Goal: Task Accomplishment & Management: Complete application form

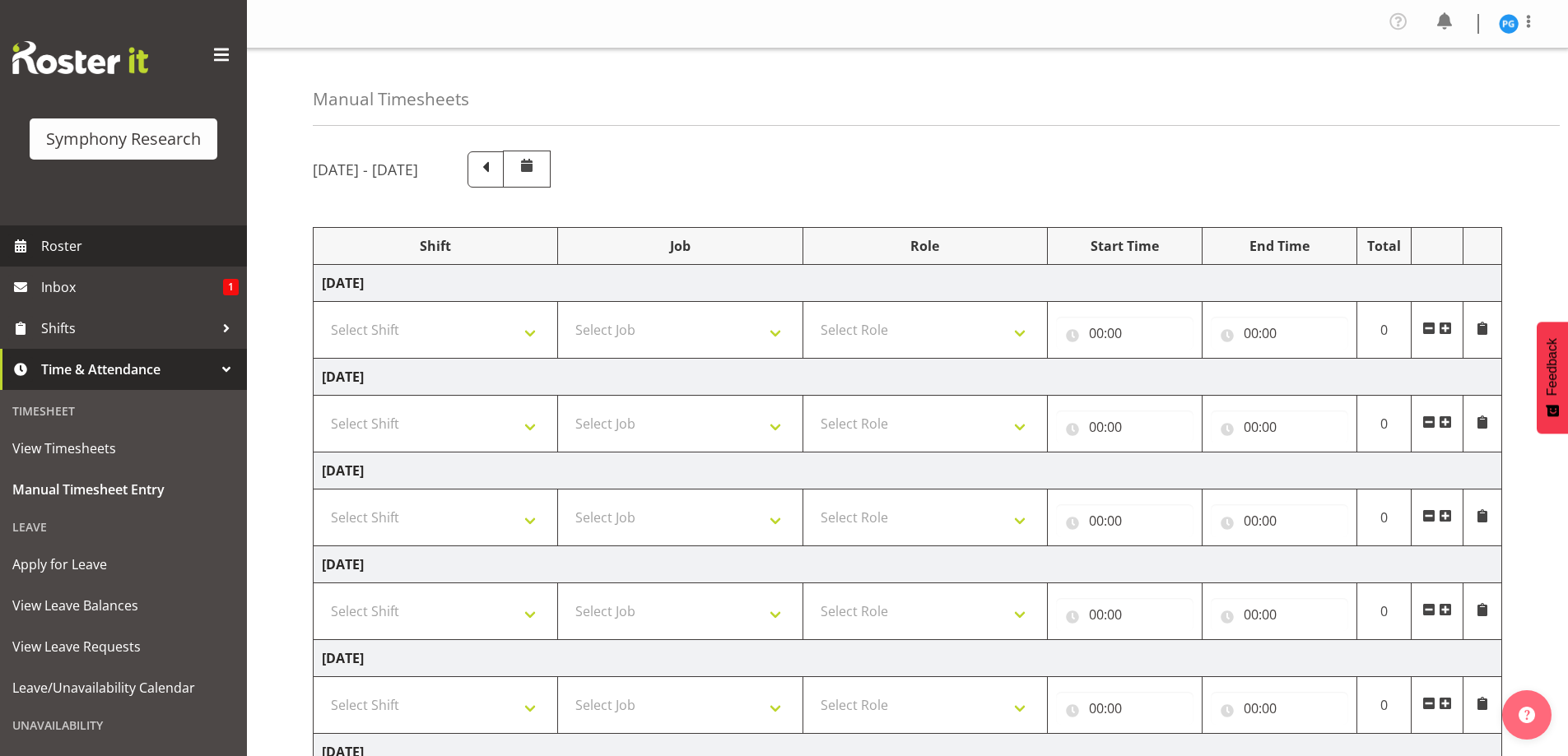
click at [70, 247] on span "Roster" at bounding box center [140, 246] width 198 height 24
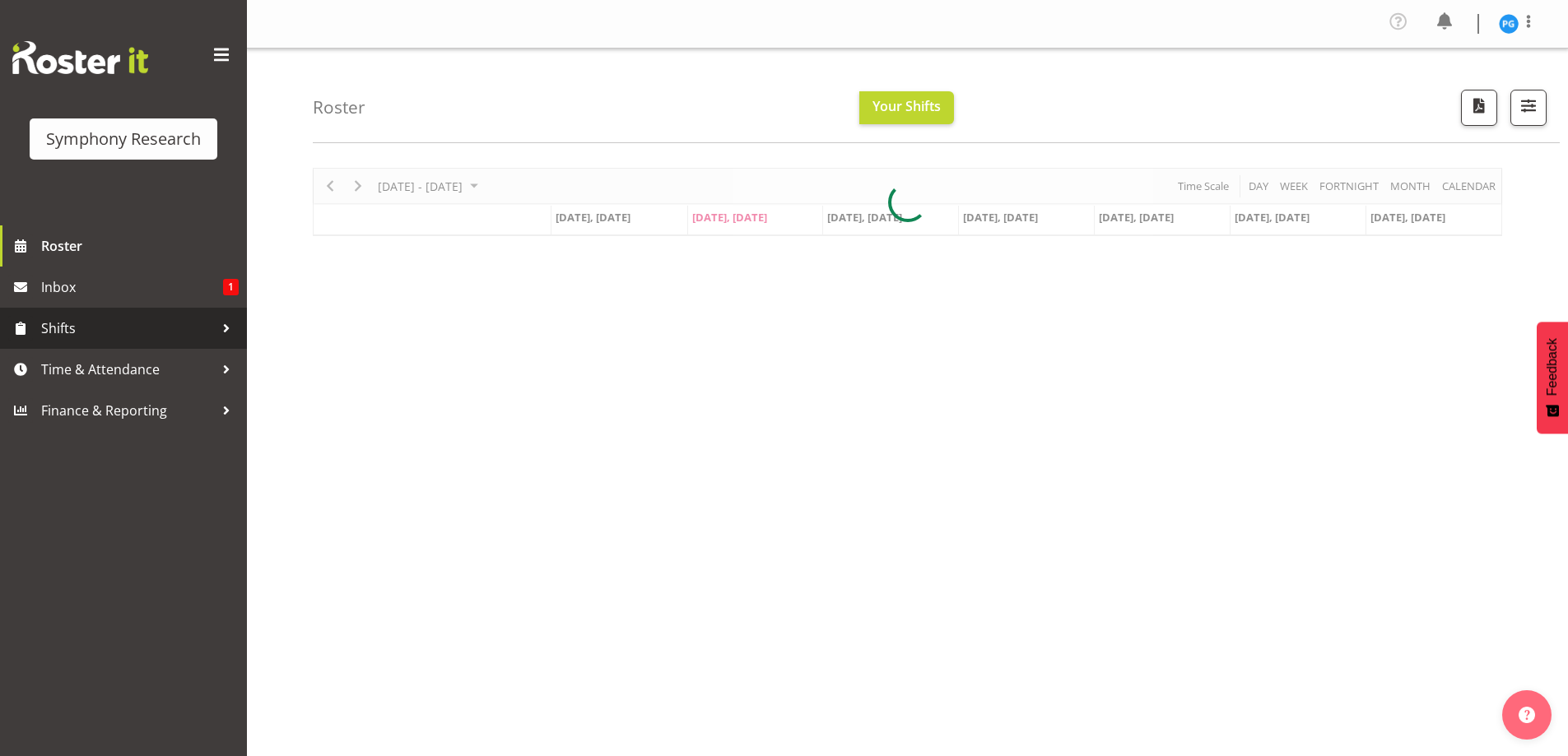
click at [229, 327] on div at bounding box center [227, 328] width 24 height 24
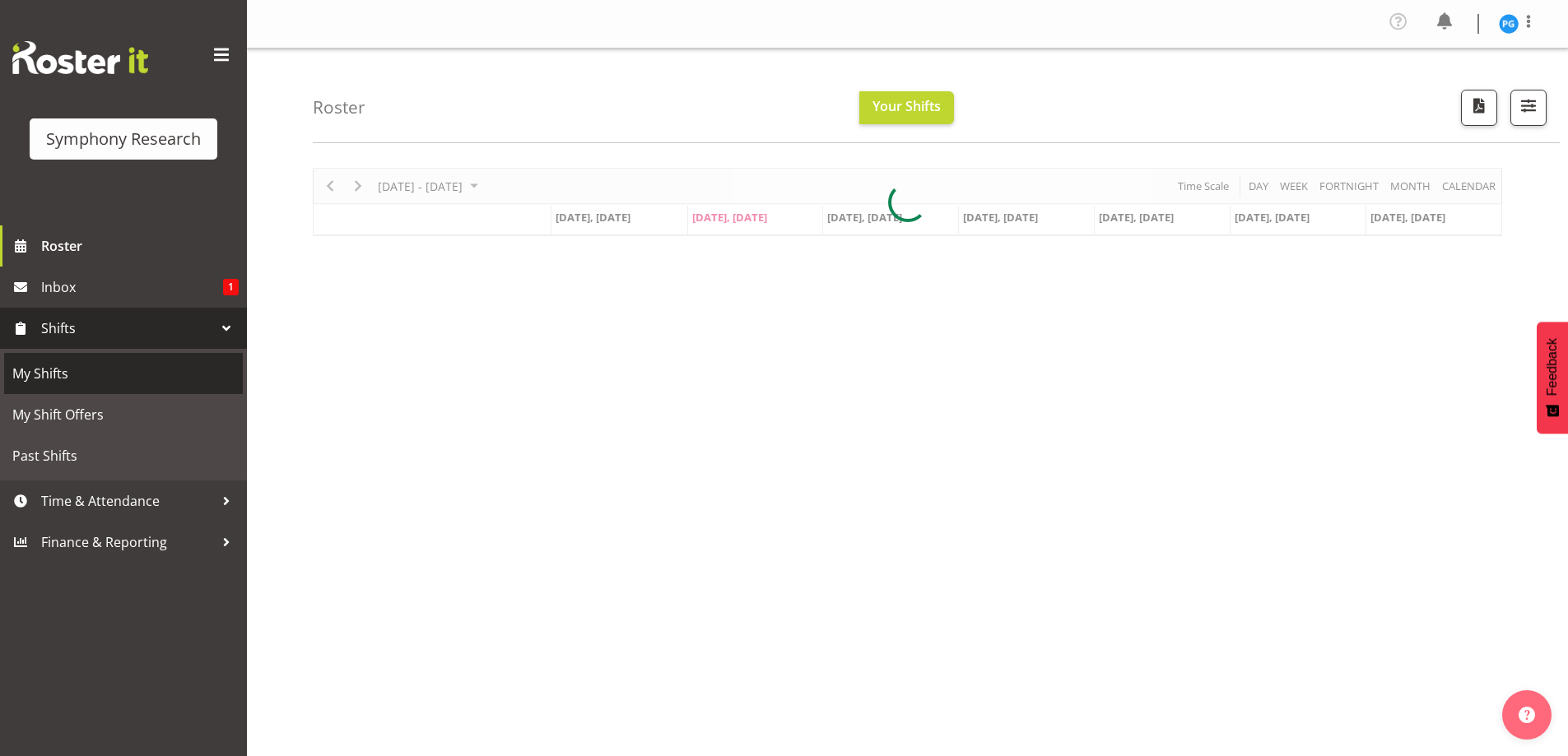
click at [70, 370] on span "My Shifts" at bounding box center [123, 373] width 222 height 24
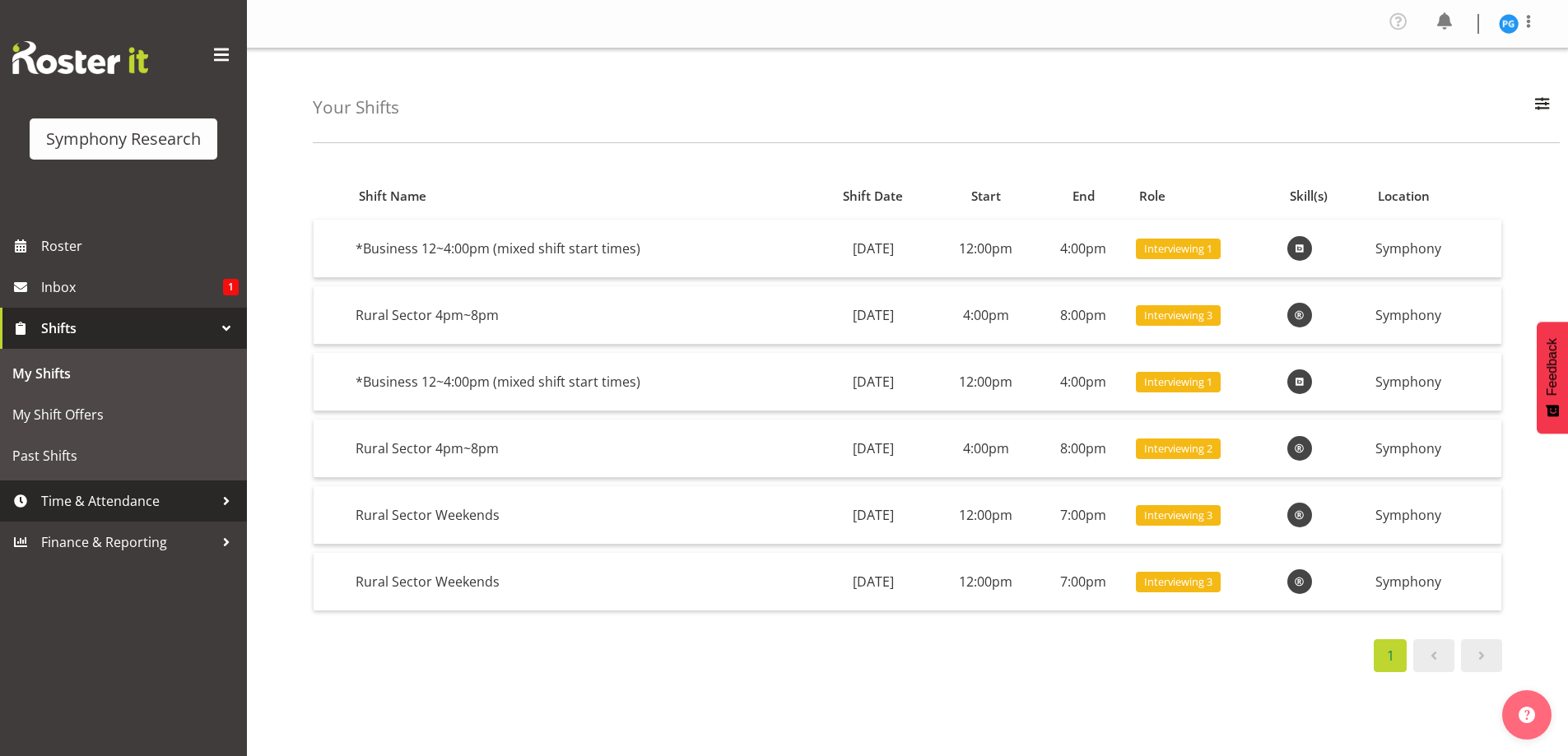
click at [224, 496] on div at bounding box center [227, 501] width 24 height 24
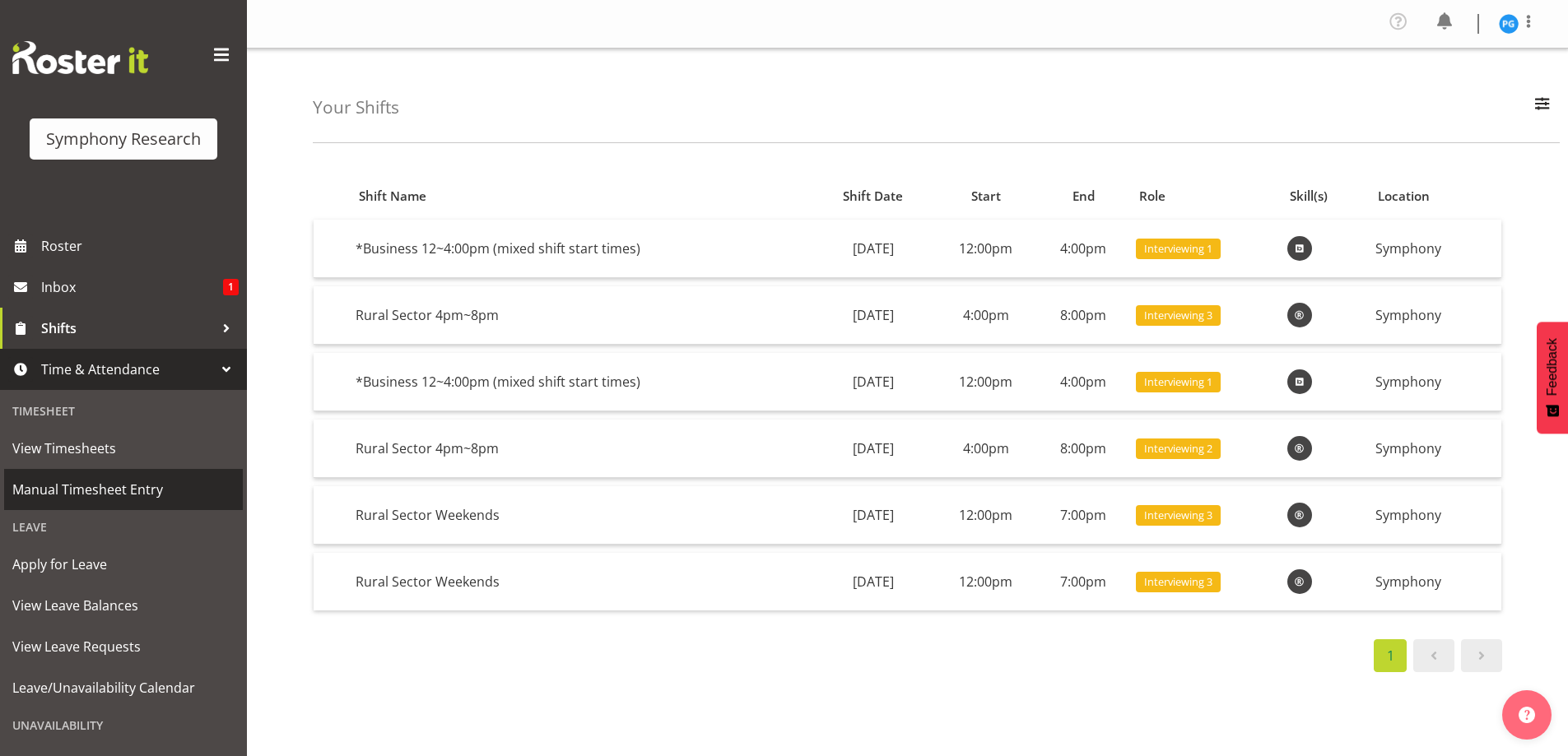
click at [130, 491] on span "Manual Timesheet Entry" at bounding box center [123, 490] width 222 height 24
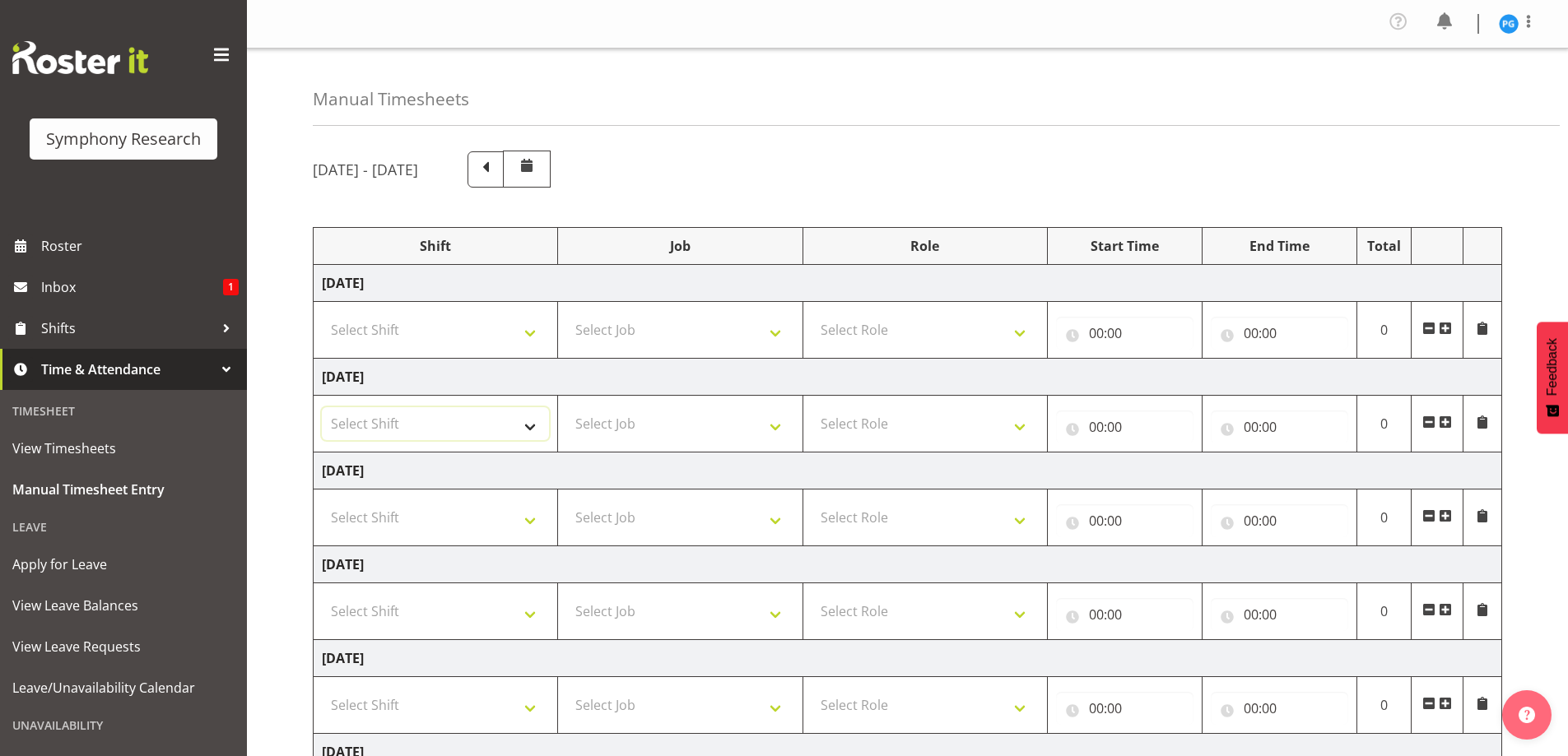
click at [536, 434] on select "Select Shift !!Weekend Residential (Roster IT Shift Label) *Business 9/10am ~ 4…" at bounding box center [436, 424] width 227 height 33
select select "26078"
click at [322, 407] on select "Select Shift !!Weekend Residential (Roster IT Shift Label) *Business 9/10am ~ 4…" at bounding box center [436, 424] width 227 height 33
click at [782, 429] on select "Select Job 550060 IF Admin 553492 World Poll Aus Wave 2 Main 2025 553493 World …" at bounding box center [680, 424] width 227 height 33
select select "10587"
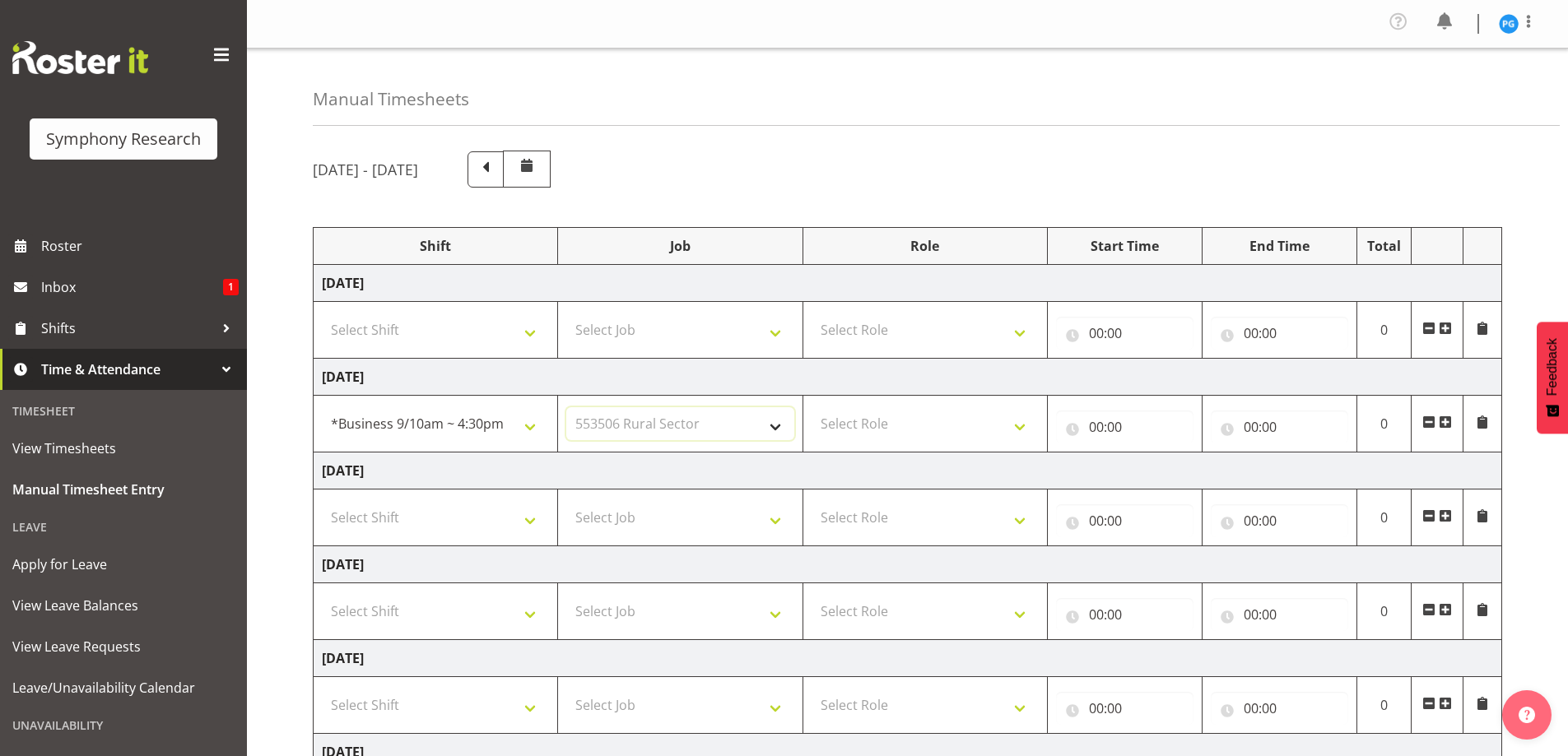
click at [566, 407] on select "Select Job 550060 IF Admin 553492 World Poll Aus Wave 2 Main 2025 553493 World …" at bounding box center [680, 424] width 227 height 33
click at [1018, 424] on select "Select Role Briefing Interviewing" at bounding box center [926, 424] width 227 height 33
select select "47"
click at [812, 407] on select "Select Role Briefing Interviewing" at bounding box center [926, 424] width 227 height 33
click at [1103, 428] on input "00:00" at bounding box center [1124, 427] width 137 height 33
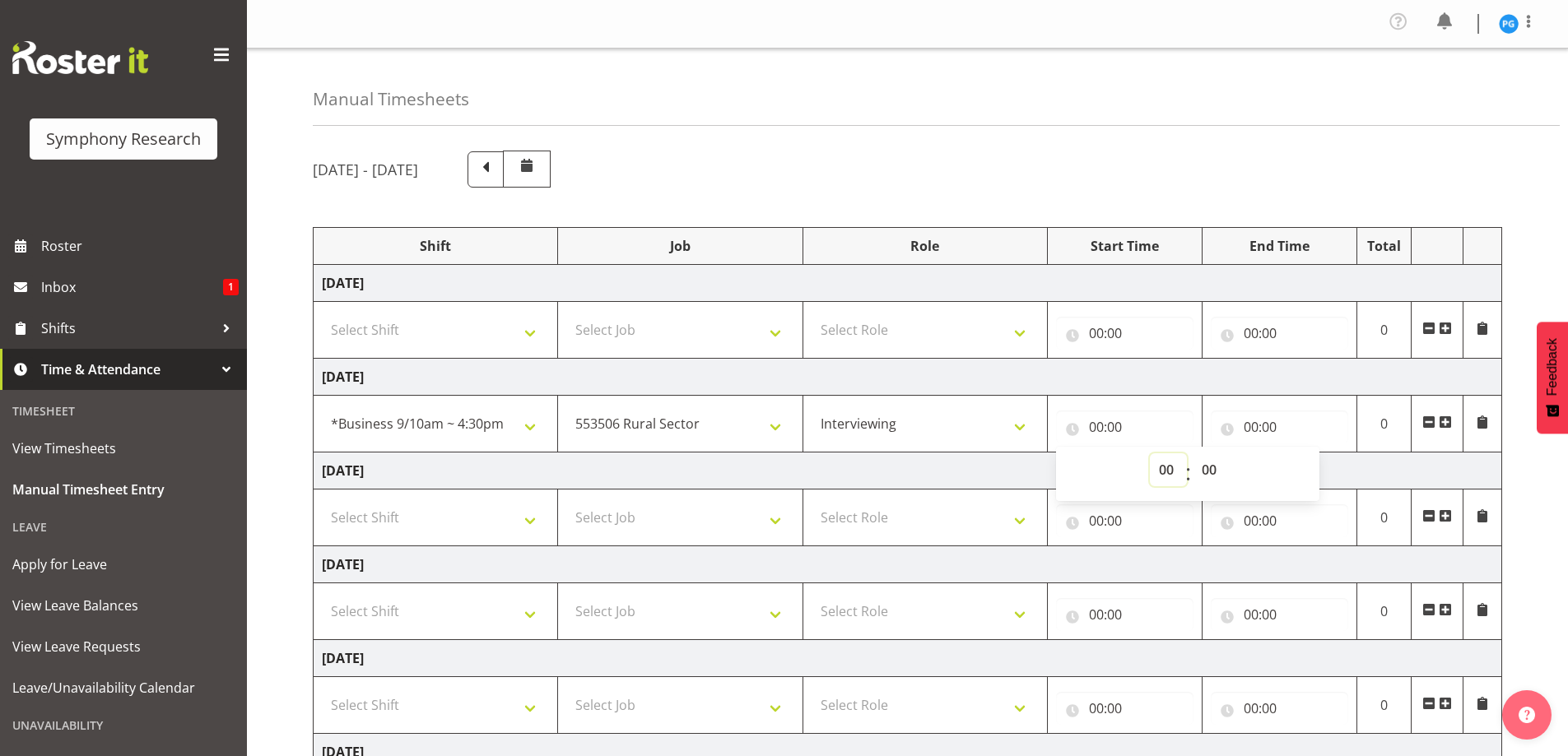
click at [1156, 470] on select "00 01 02 03 04 05 06 07 08 09 10 11 12 13 14 15 16 17 18 19 20 21 22 23" at bounding box center [1169, 470] width 37 height 33
select select "13"
click at [1150, 453] on select "00 01 02 03 04 05 06 07 08 09 10 11 12 13 14 15 16 17 18 19 20 21 22 23" at bounding box center [1169, 470] width 37 height 33
type input "13:00"
click at [1261, 422] on input "00:00" at bounding box center [1280, 427] width 137 height 33
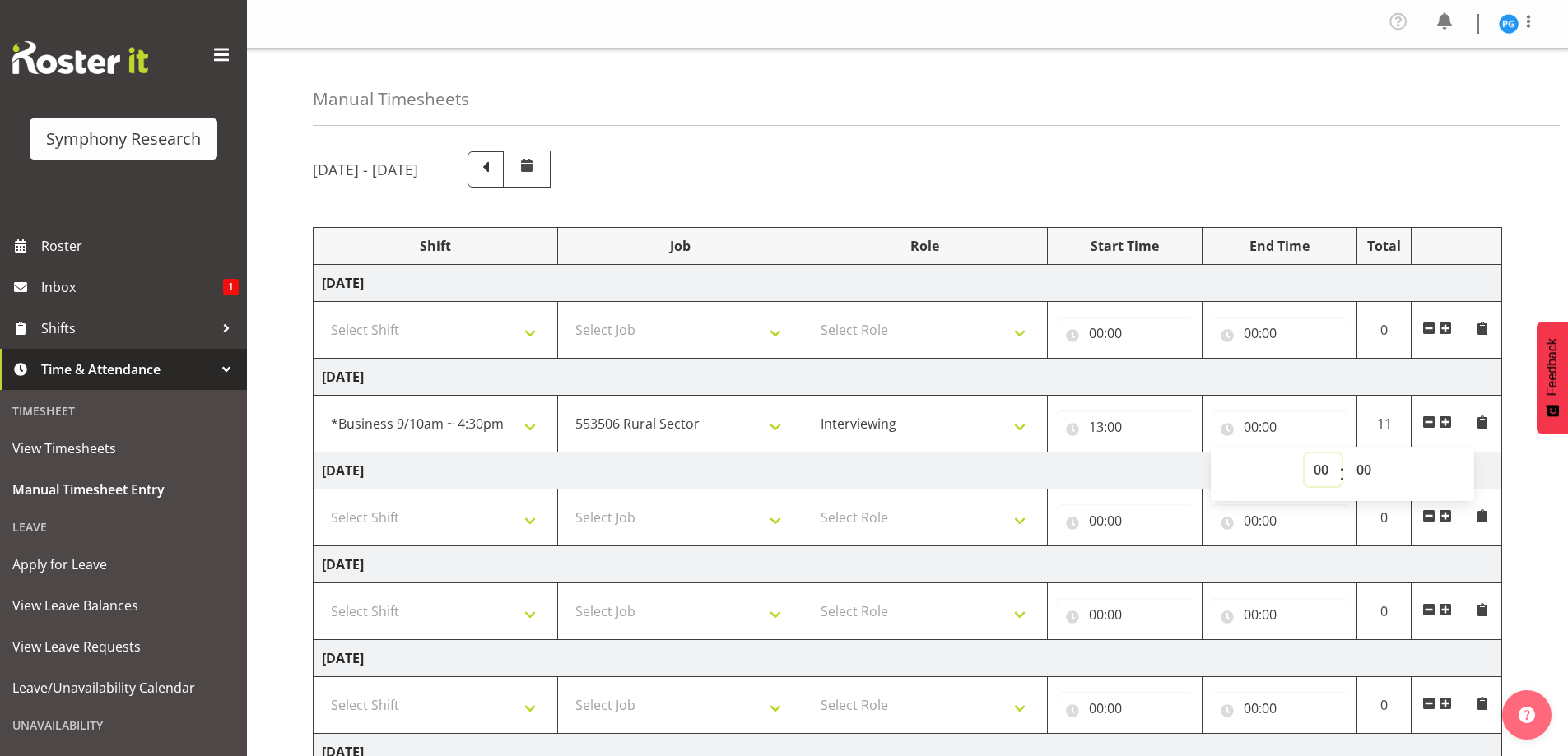
click at [1326, 470] on select "00 01 02 03 04 05 06 07 08 09 10 11 12 13 14 15 16 17 18 19 20 21 22 23" at bounding box center [1323, 470] width 37 height 33
select select "17"
click at [1305, 453] on select "00 01 02 03 04 05 06 07 08 09 10 11 12 13 14 15 16 17 18 19 20 21 22 23" at bounding box center [1323, 470] width 37 height 33
type input "17:00"
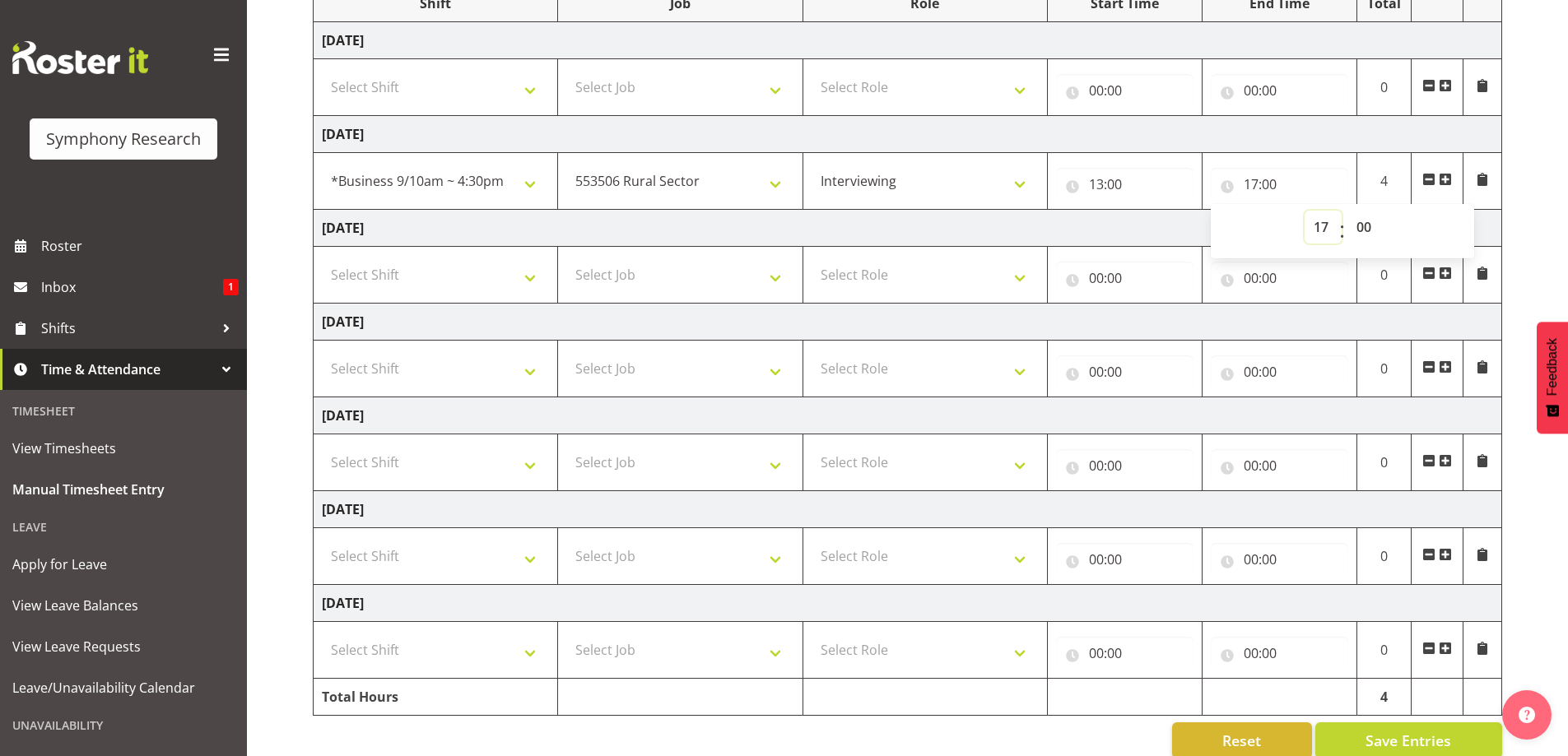
scroll to position [270, 0]
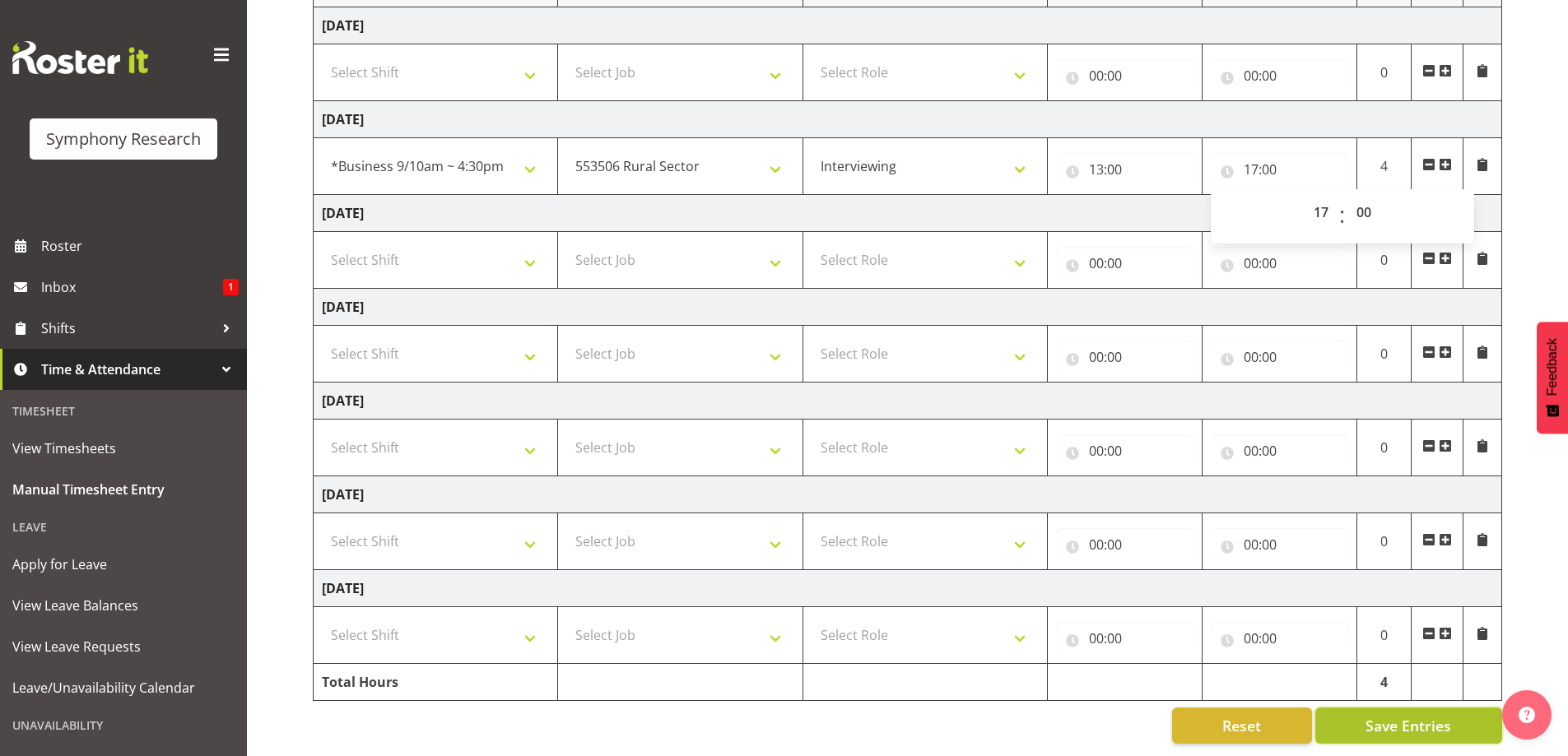
click at [1392, 718] on span "Save Entries" at bounding box center [1408, 726] width 86 height 22
